Goal: Contribute content

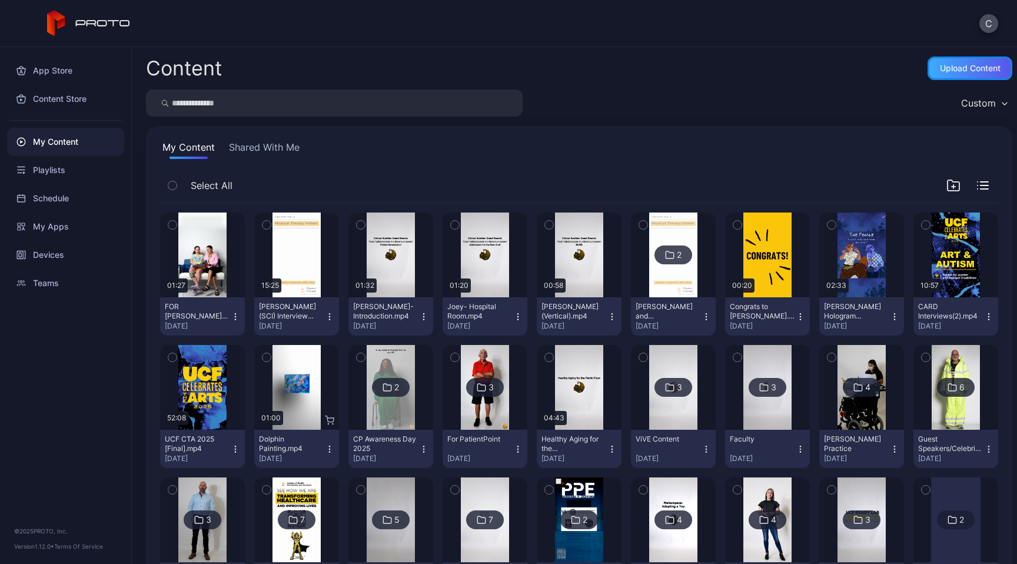
click at [940, 69] on div "Upload Content" at bounding box center [970, 68] width 61 height 9
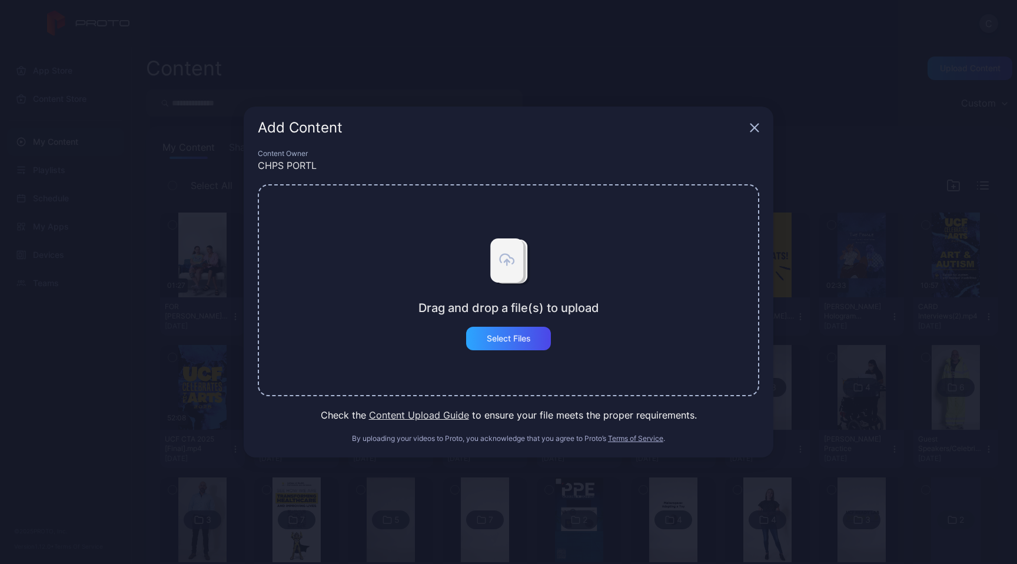
click at [497, 367] on div "Drag and drop a file(s) to upload Select Files" at bounding box center [508, 290] width 501 height 212
click at [497, 344] on div "Select Files" at bounding box center [508, 339] width 85 height 24
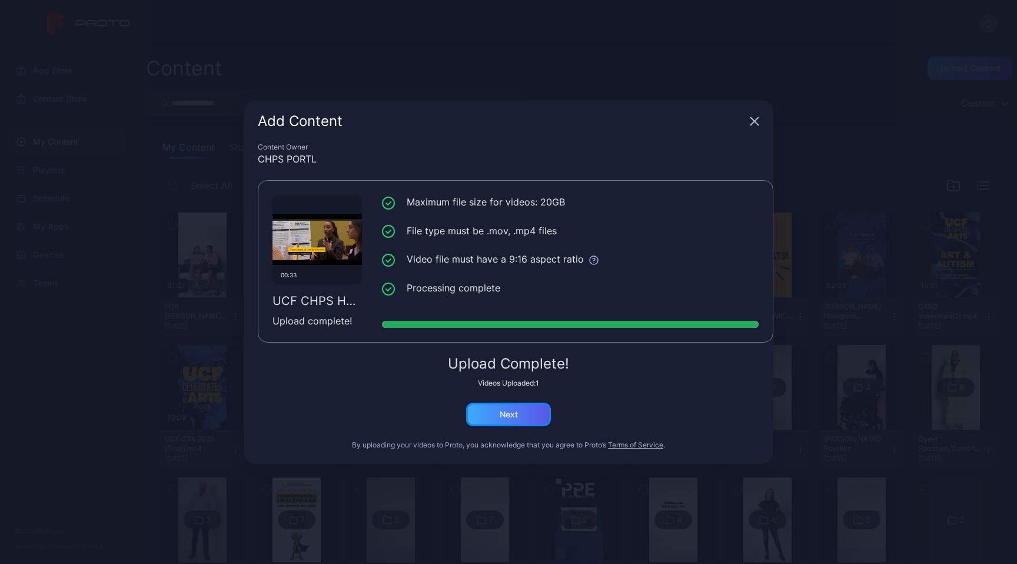
click at [507, 411] on div "Next" at bounding box center [509, 414] width 18 height 9
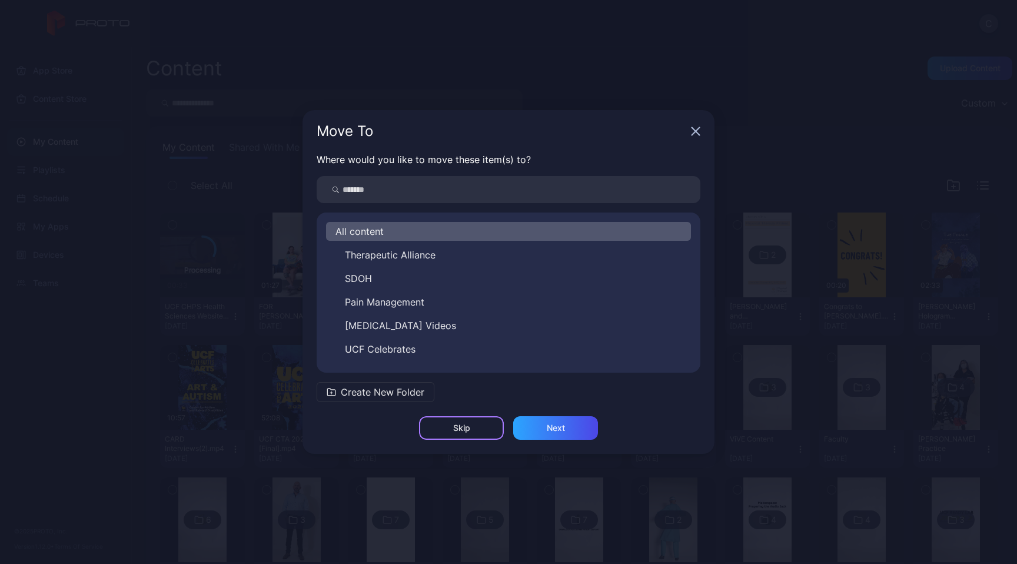
click at [470, 423] on div "Skip" at bounding box center [461, 428] width 85 height 24
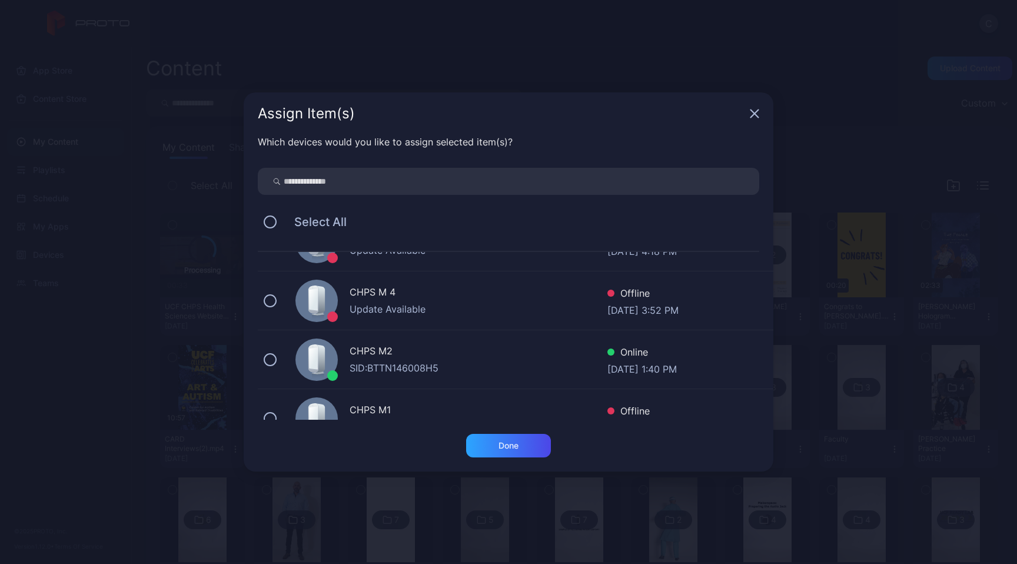
scroll to position [833, 0]
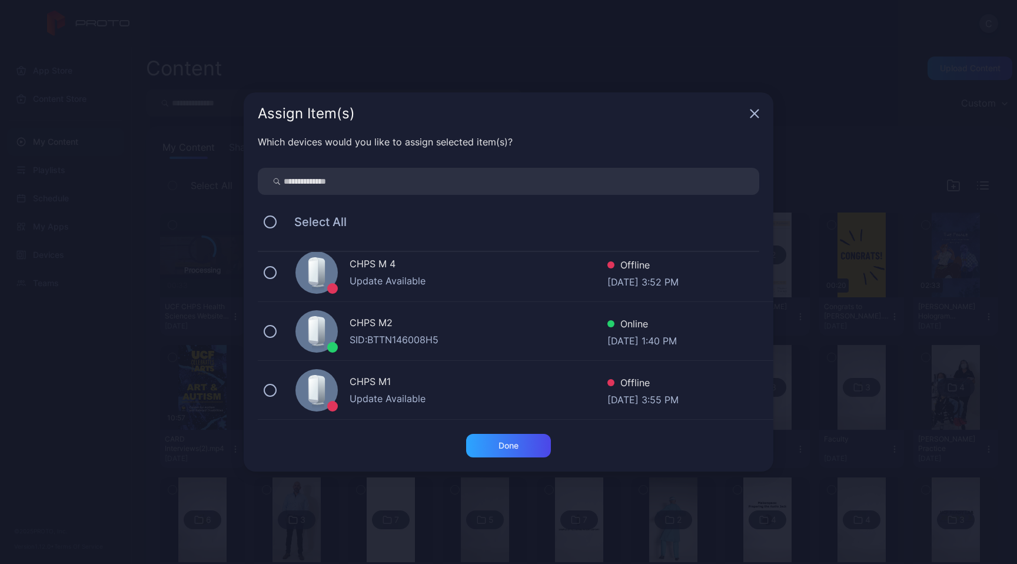
click at [453, 331] on div "CHPS M2" at bounding box center [479, 323] width 258 height 17
click at [505, 446] on div "Done" at bounding box center [508, 445] width 20 height 9
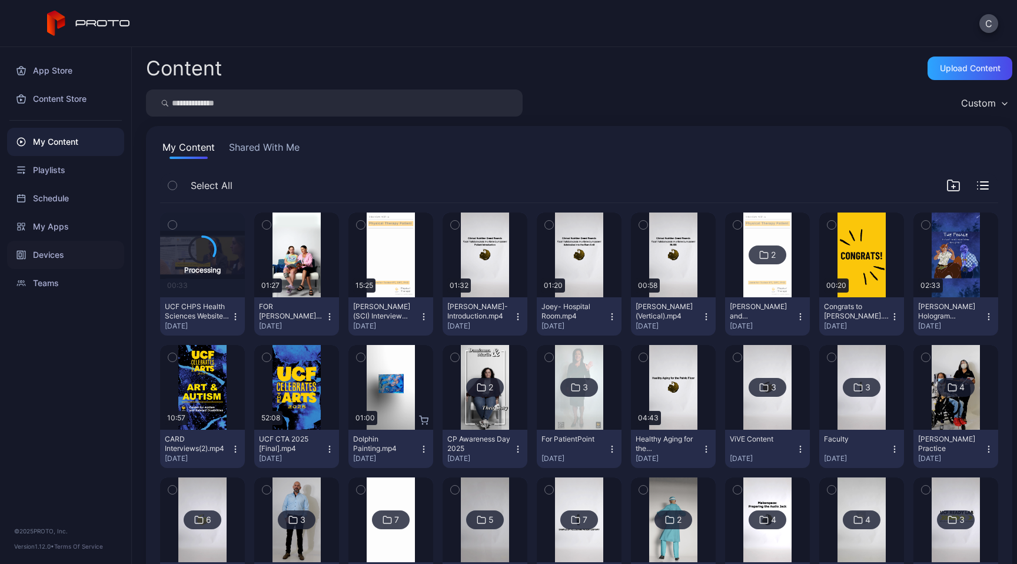
click at [66, 263] on div "Devices" at bounding box center [65, 255] width 117 height 28
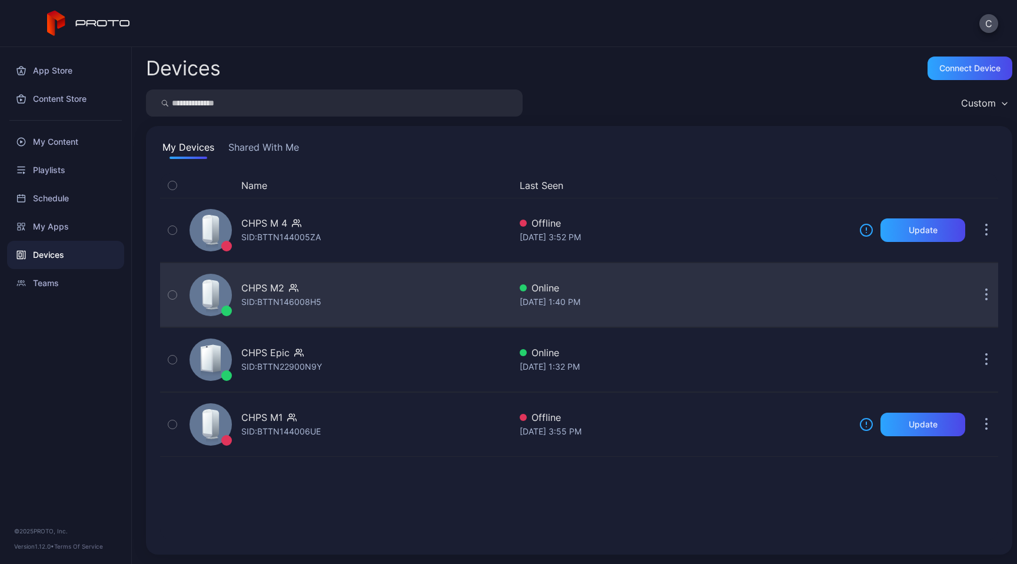
click at [276, 300] on div "SID: BTTN146008H5" at bounding box center [281, 302] width 80 height 14
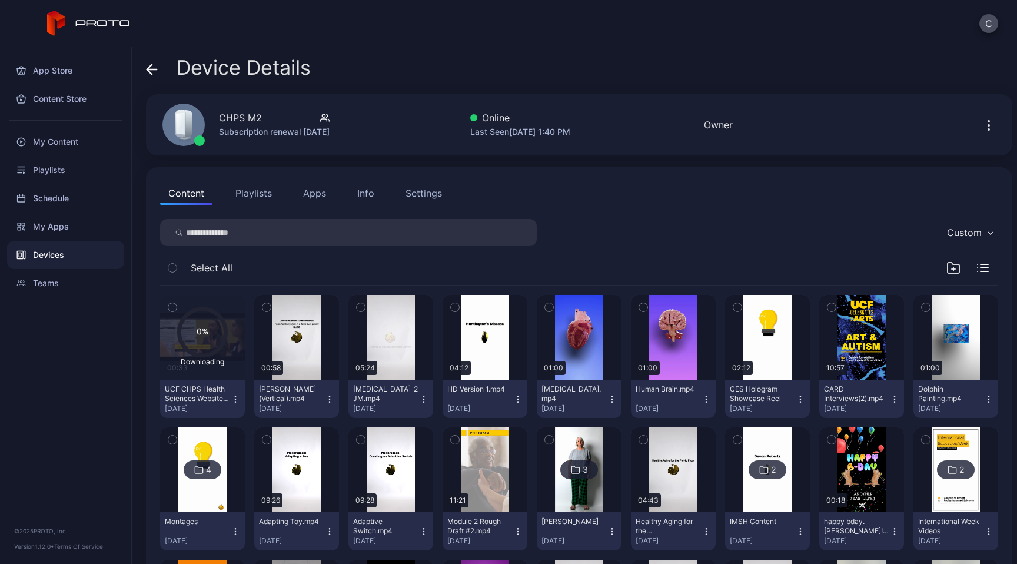
scroll to position [103, 0]
